Goal: Check status: Check status

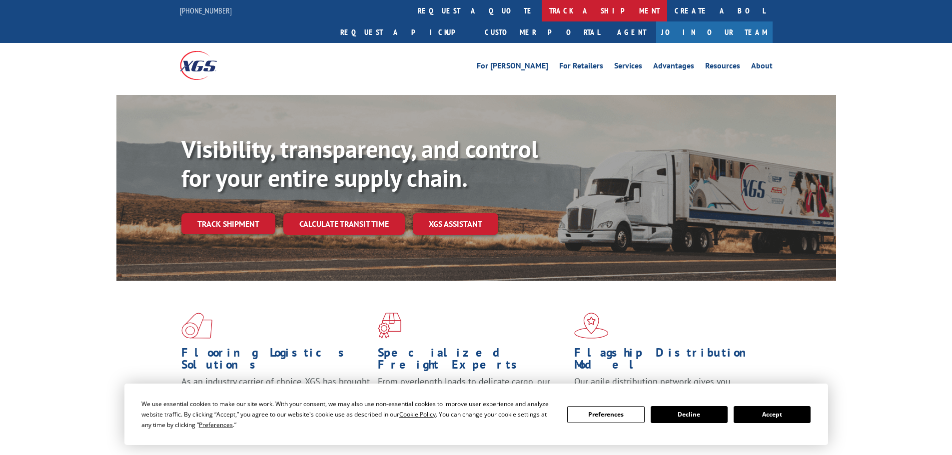
click at [542, 9] on link "track a shipment" at bounding box center [604, 10] width 125 height 21
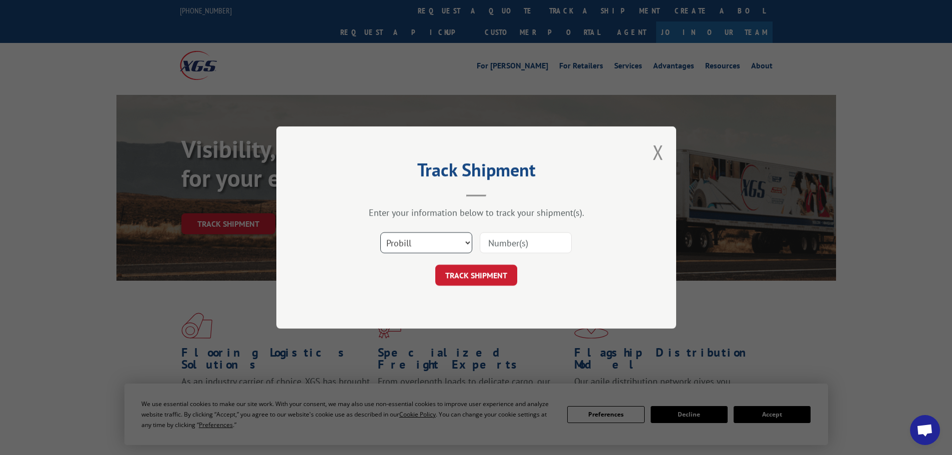
click at [396, 243] on select "Select category... Probill BOL PO" at bounding box center [426, 242] width 92 height 21
select select "bol"
click at [380, 232] on select "Select category... Probill BOL PO" at bounding box center [426, 242] width 92 height 21
click at [507, 242] on input at bounding box center [526, 242] width 92 height 21
paste input "Waterproof Premium Plus Carpet Cushion with Air Channels"
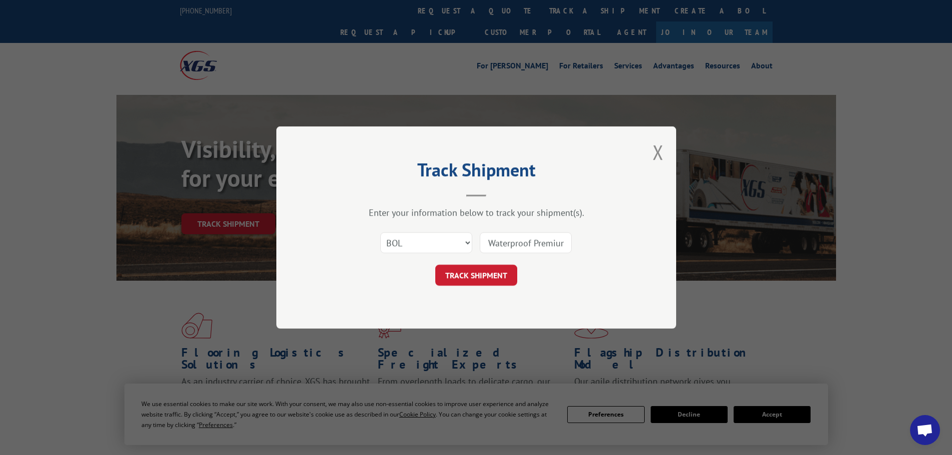
scroll to position [0, 153]
type input "Waterproof Premium Plus Carpet Cushion with Air Channels"
click at [501, 275] on button "TRACK SHIPMENT" at bounding box center [476, 275] width 82 height 21
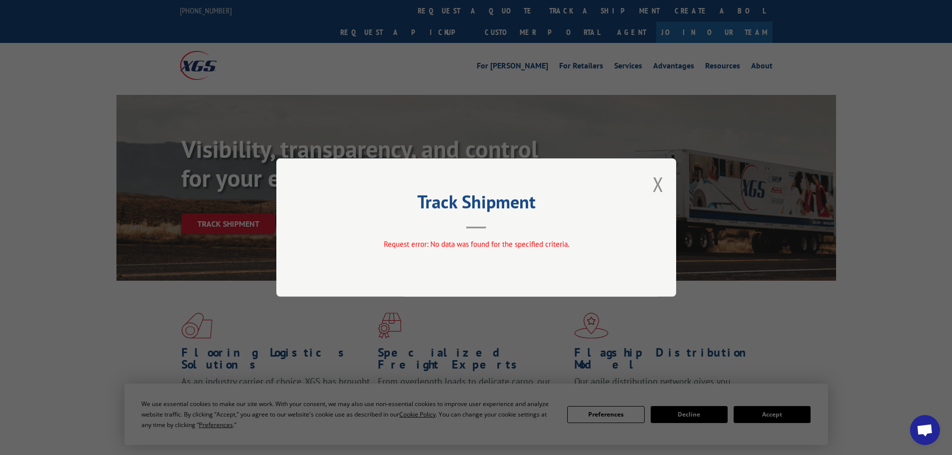
drag, startPoint x: 657, startPoint y: 185, endPoint x: 614, endPoint y: 155, distance: 52.5
click at [657, 185] on button "Close modal" at bounding box center [657, 184] width 11 height 26
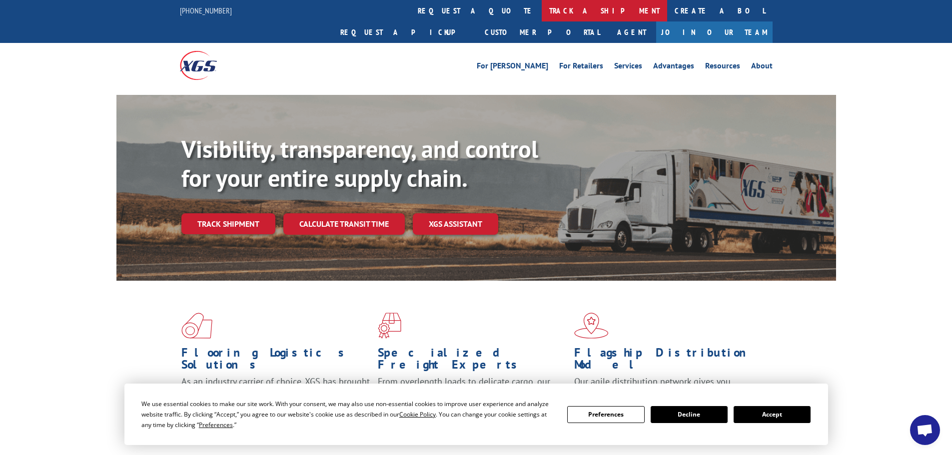
click at [542, 9] on link "track a shipment" at bounding box center [604, 10] width 125 height 21
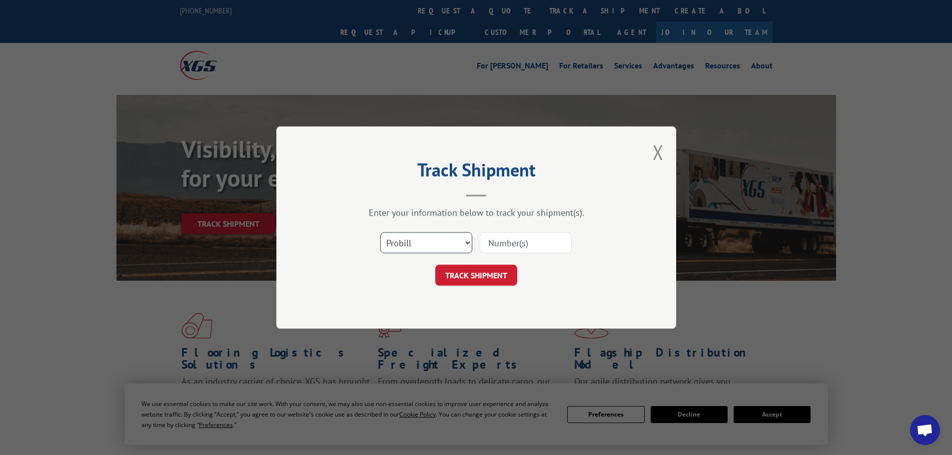
click at [409, 245] on select "Select category... Probill BOL PO" at bounding box center [426, 242] width 92 height 21
select select "bol"
click at [380, 232] on select "Select category... Probill BOL PO" at bounding box center [426, 242] width 92 height 21
click at [492, 241] on input at bounding box center [526, 242] width 92 height 21
paste input "5476605"
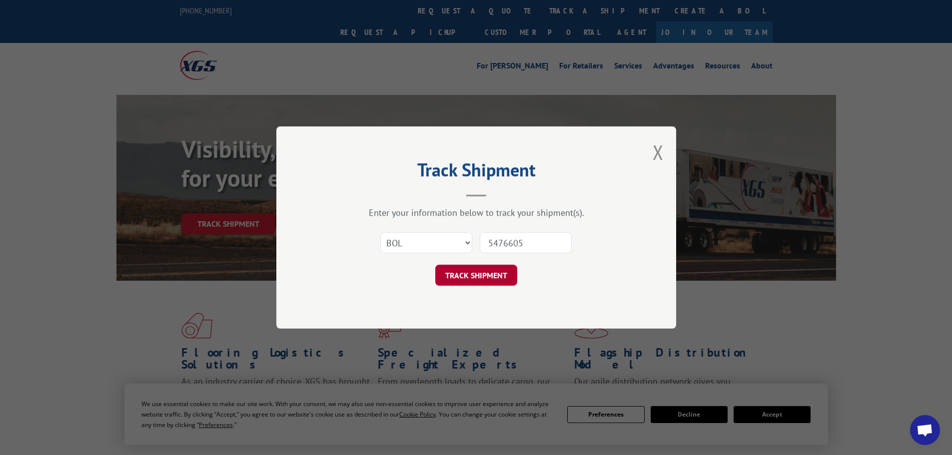
type input "5476605"
click at [460, 275] on button "TRACK SHIPMENT" at bounding box center [476, 275] width 82 height 21
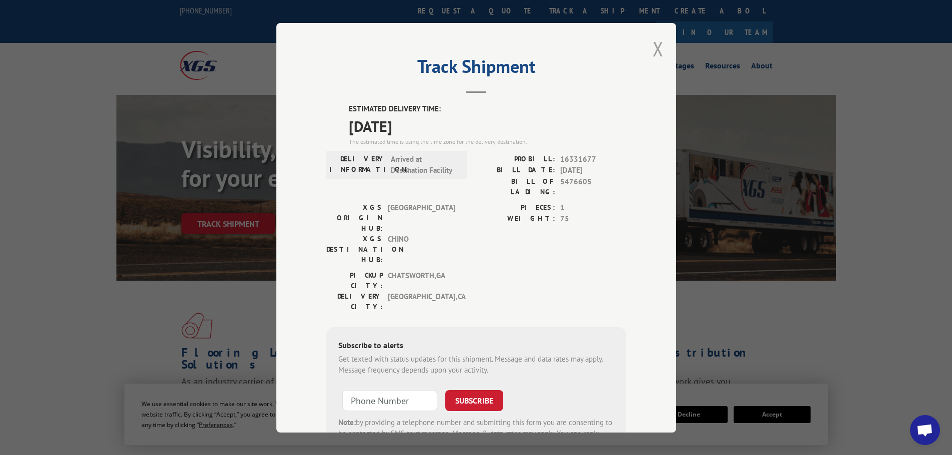
click at [655, 47] on button "Close modal" at bounding box center [657, 48] width 11 height 26
